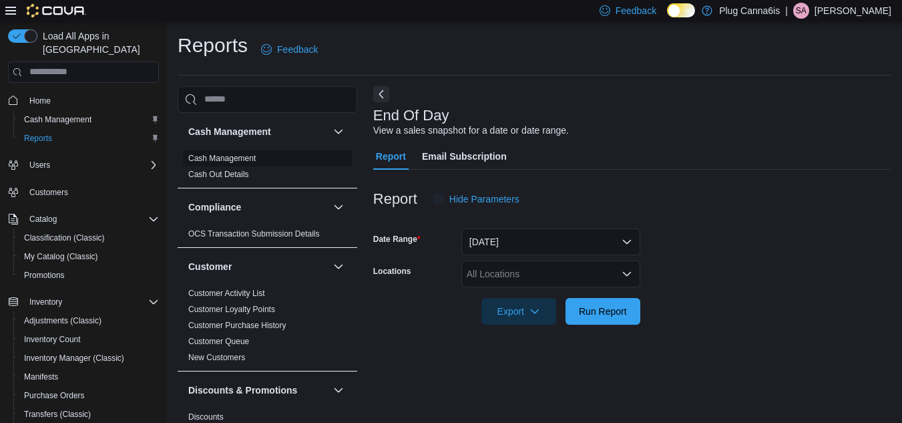
scroll to position [17, 0]
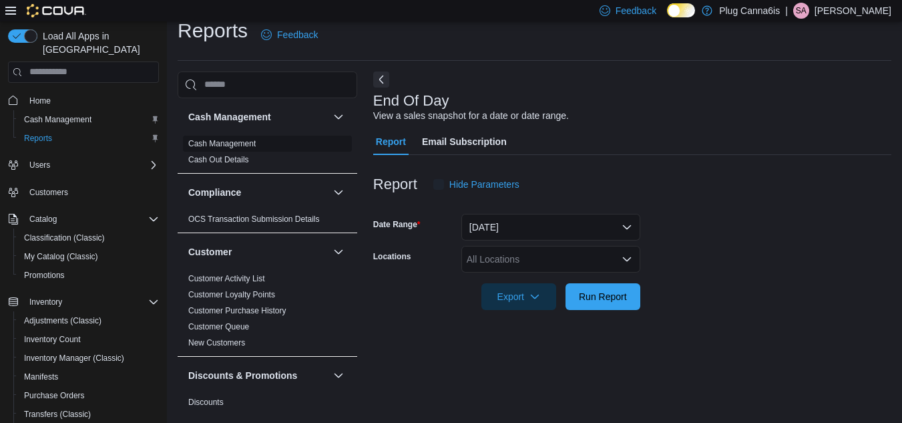
click at [247, 156] on ul "Cash Management Cash Out Details" at bounding box center [267, 151] width 169 height 32
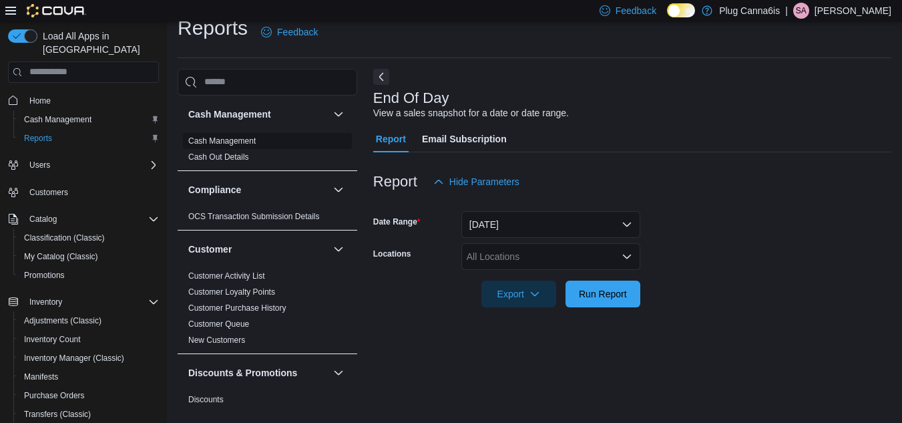
click at [236, 147] on span "Cash Management" at bounding box center [267, 141] width 169 height 16
click at [232, 143] on link "Cash Management" at bounding box center [221, 140] width 67 height 9
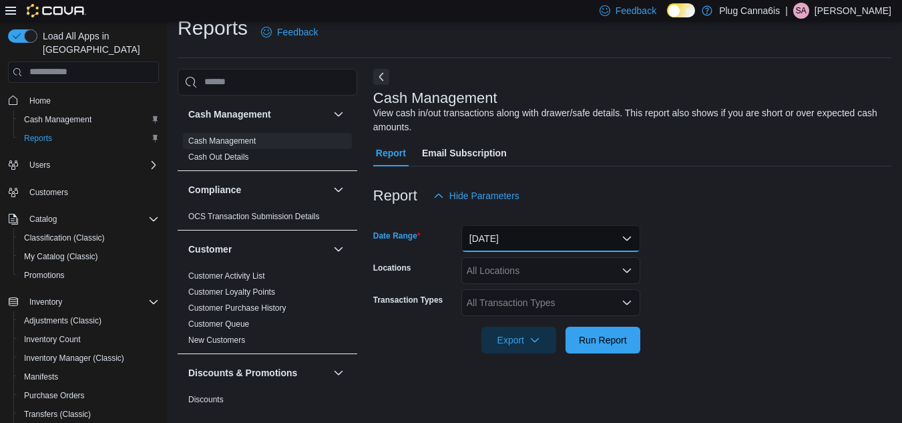
click at [575, 238] on button "[DATE]" at bounding box center [550, 238] width 179 height 27
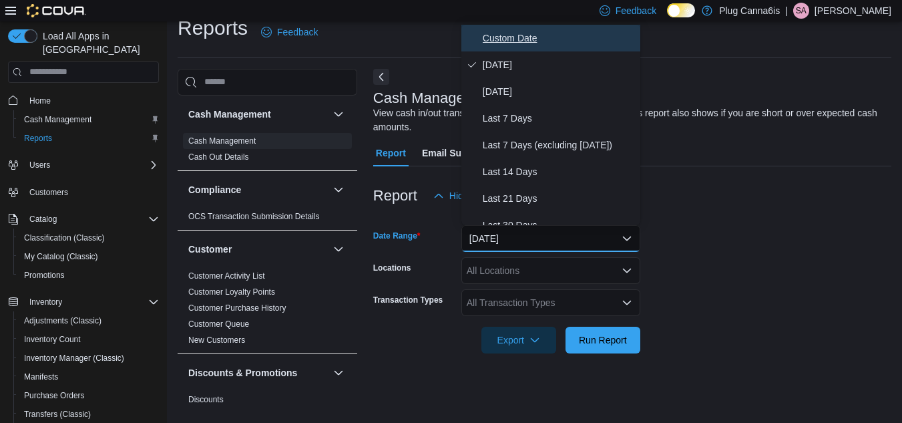
click at [512, 45] on span "Custom Date" at bounding box center [559, 38] width 152 height 16
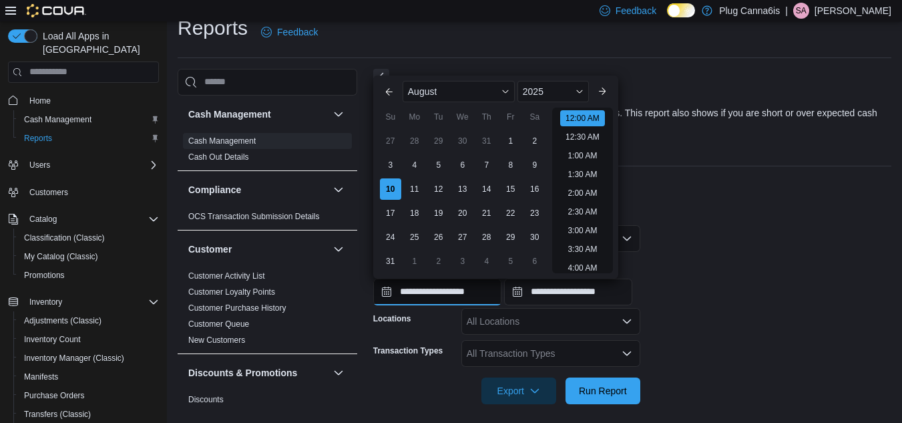
click at [385, 287] on input "**********" at bounding box center [437, 291] width 128 height 27
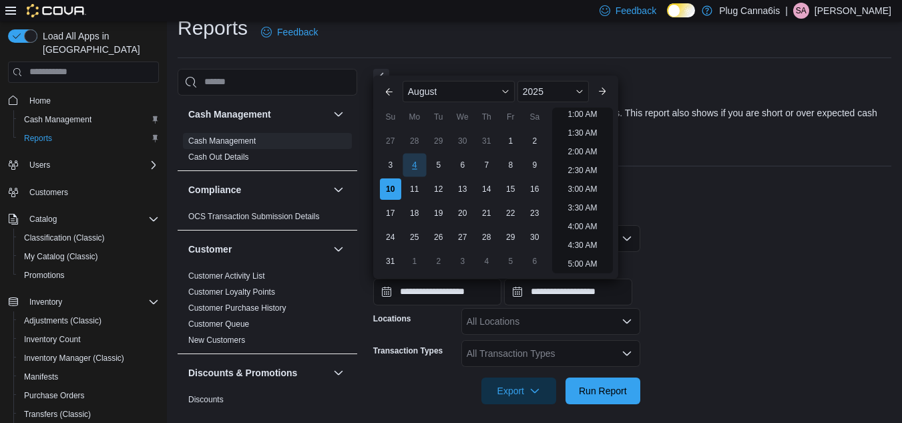
click at [406, 171] on div "4" at bounding box center [413, 164] width 23 height 23
type input "**********"
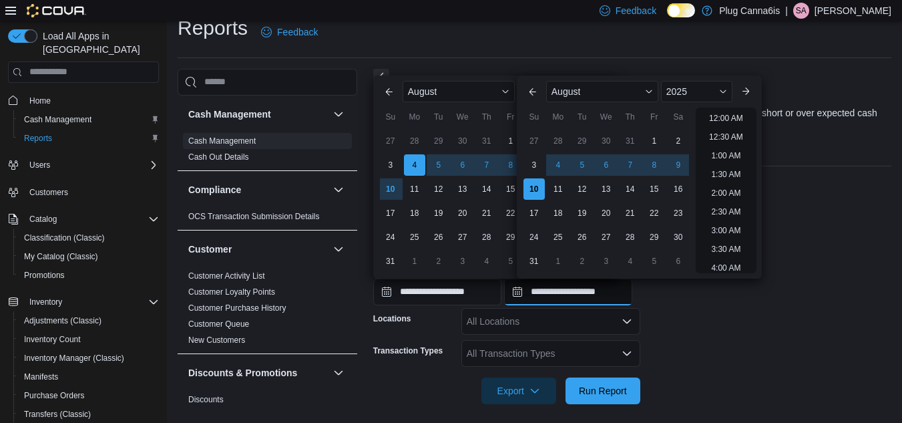
click at [529, 293] on input "**********" at bounding box center [568, 291] width 128 height 27
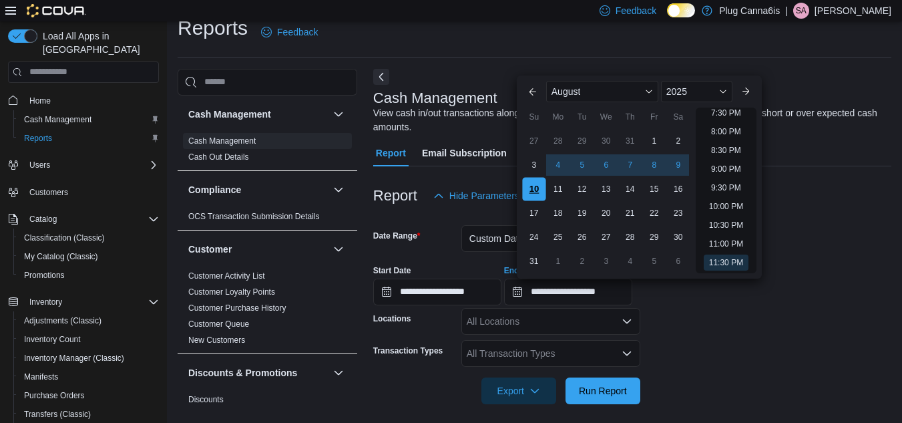
click at [540, 184] on div "10" at bounding box center [533, 188] width 23 height 23
click at [539, 329] on div "All Locations" at bounding box center [550, 321] width 179 height 27
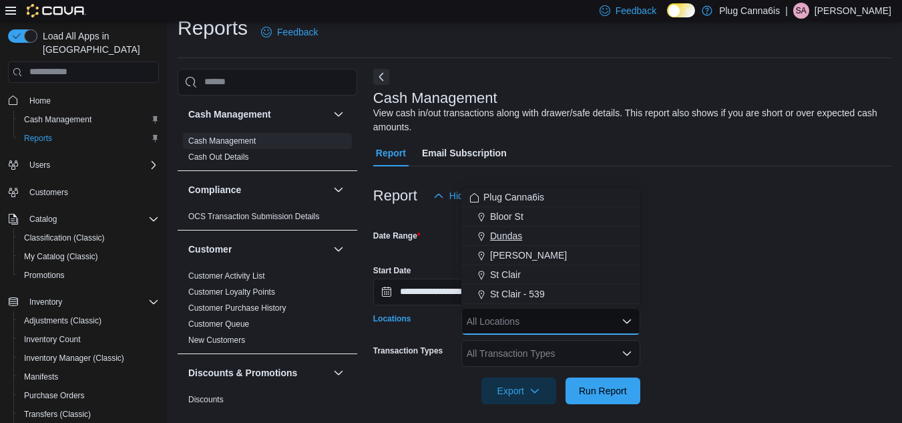
click at [504, 237] on span "Dundas" at bounding box center [506, 235] width 32 height 13
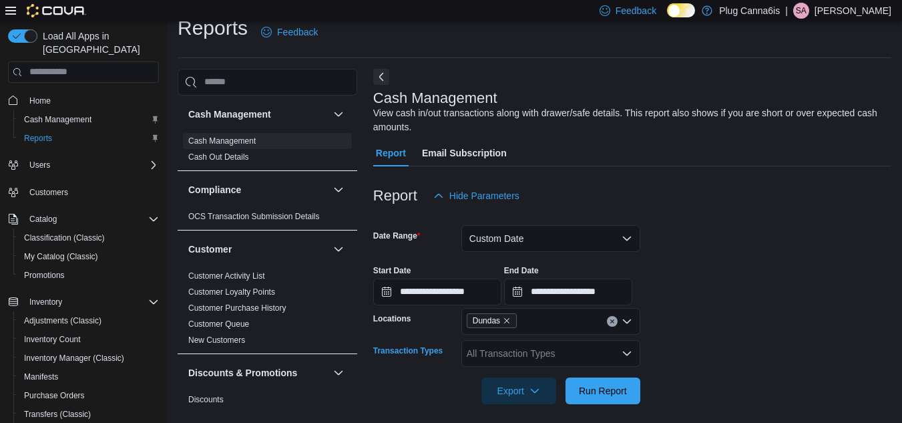
click at [528, 360] on div "All Transaction Types" at bounding box center [550, 353] width 179 height 27
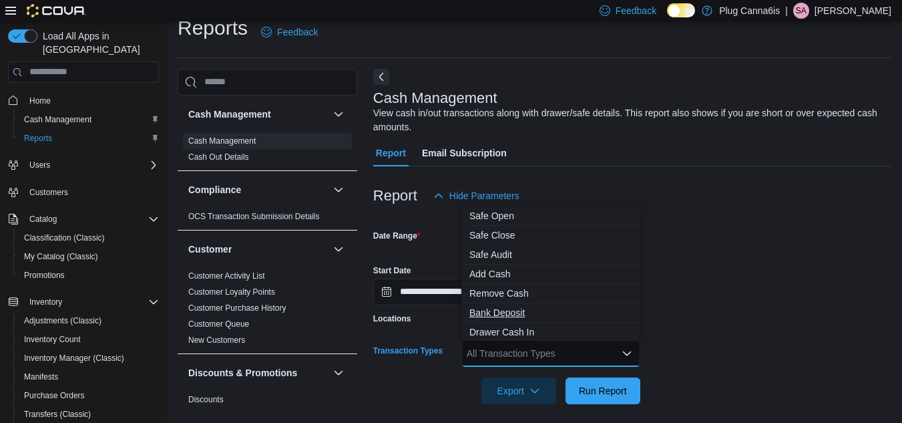
click at [513, 308] on span "Bank Deposit" at bounding box center [550, 312] width 163 height 13
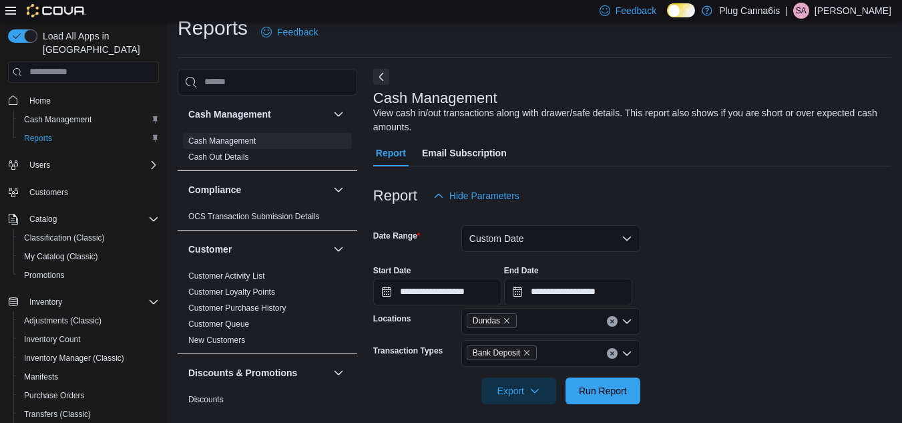
click at [726, 286] on div "**********" at bounding box center [632, 279] width 518 height 51
click at [590, 380] on span "Run Report" at bounding box center [602, 389] width 59 height 27
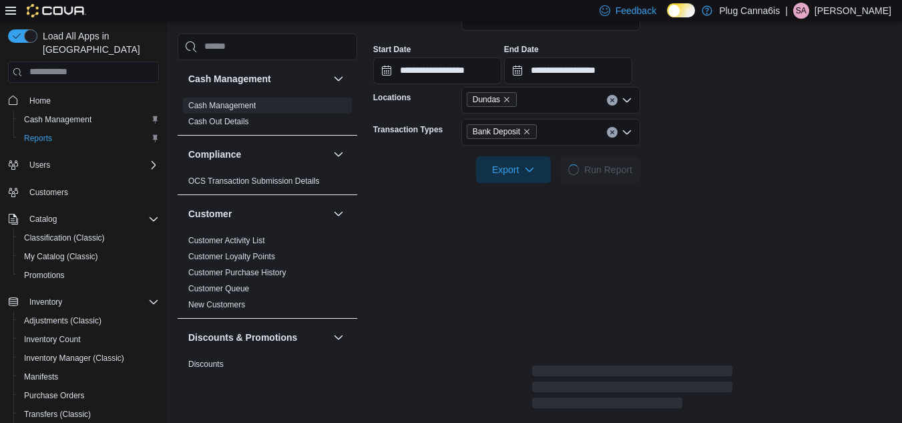
scroll to position [241, 0]
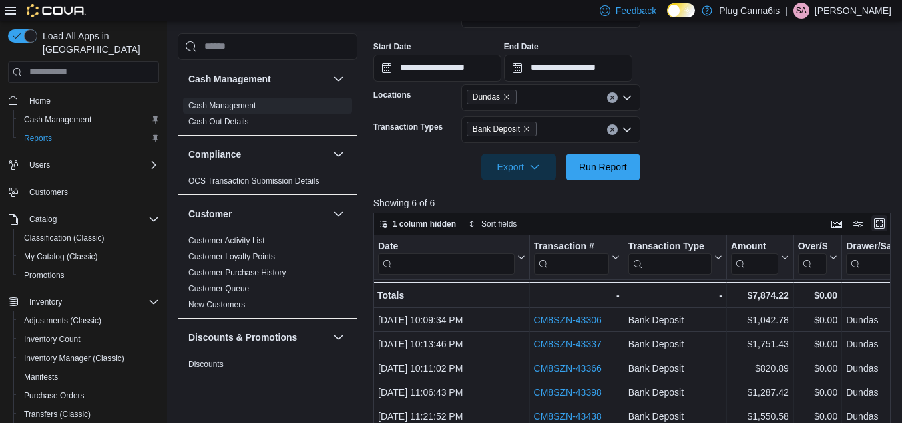
click at [887, 226] on button "Enter fullscreen" at bounding box center [879, 223] width 16 height 16
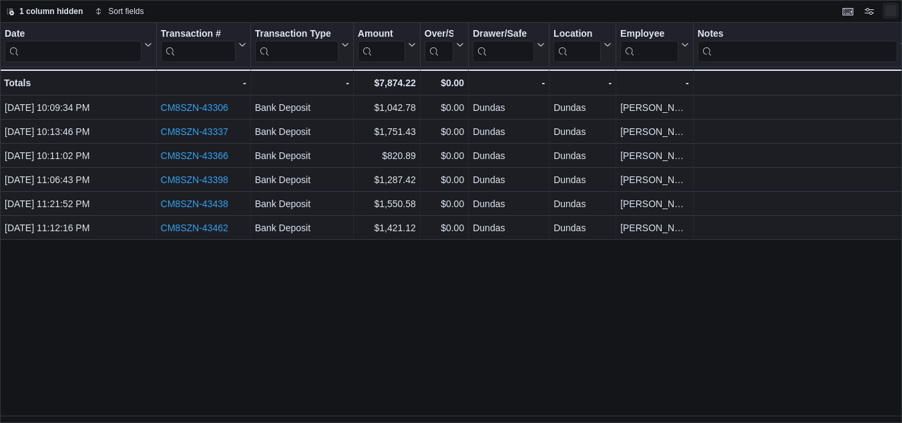
scroll to position [0, 0]
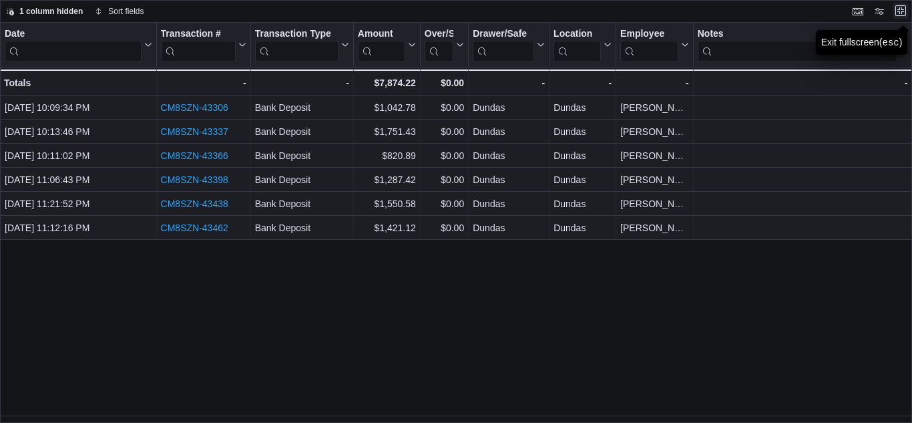
click at [903, 11] on button "Exit fullscreen" at bounding box center [900, 11] width 16 height 16
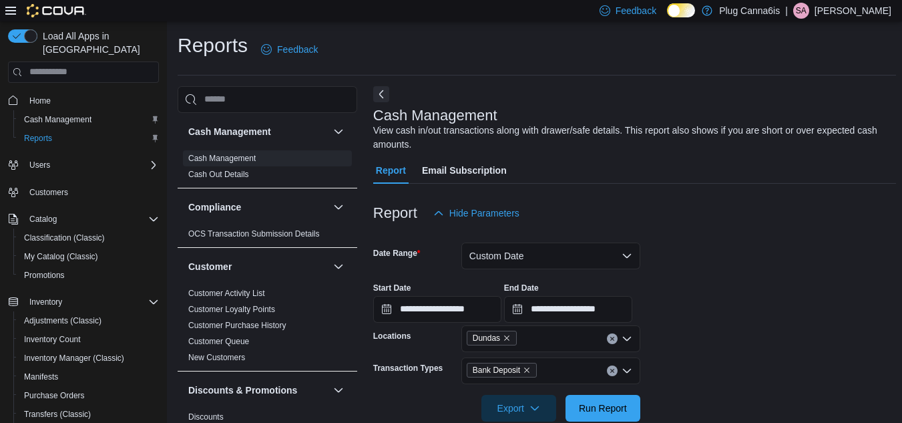
click at [860, 9] on p "[PERSON_NAME]" at bounding box center [852, 11] width 77 height 16
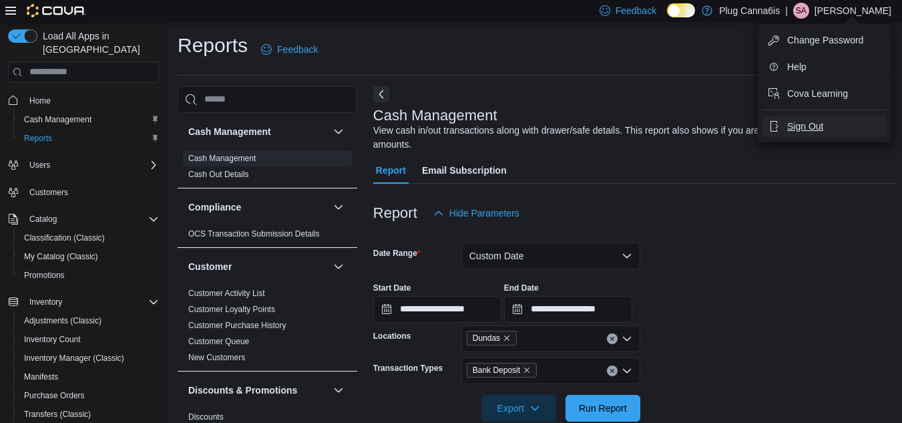
click at [816, 127] on span "Sign Out" at bounding box center [805, 125] width 36 height 13
